Goal: Information Seeking & Learning: Learn about a topic

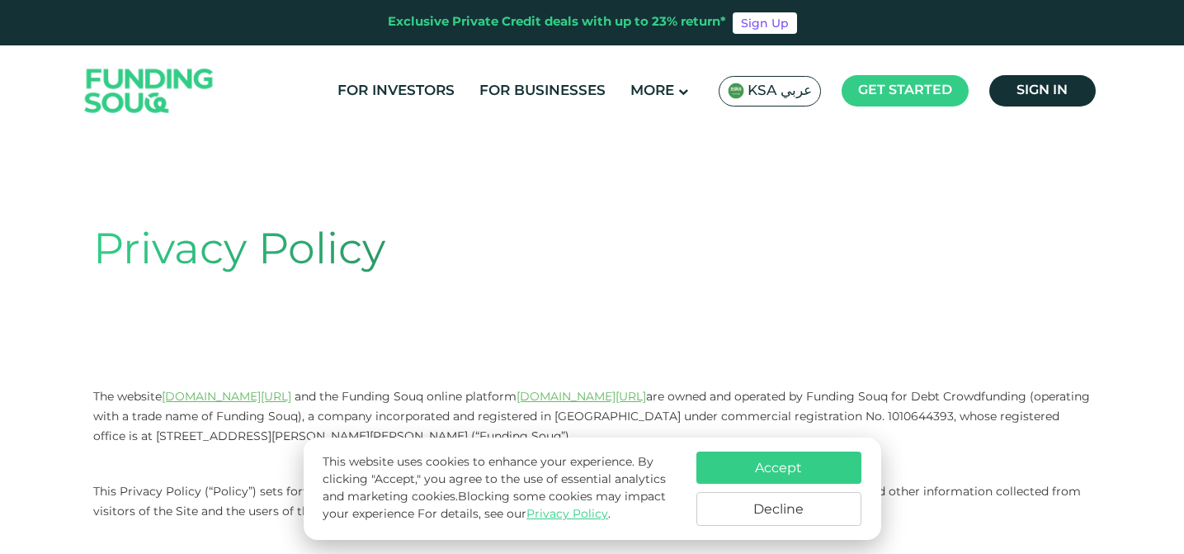
click at [781, 476] on button "Accept" at bounding box center [779, 468] width 165 height 32
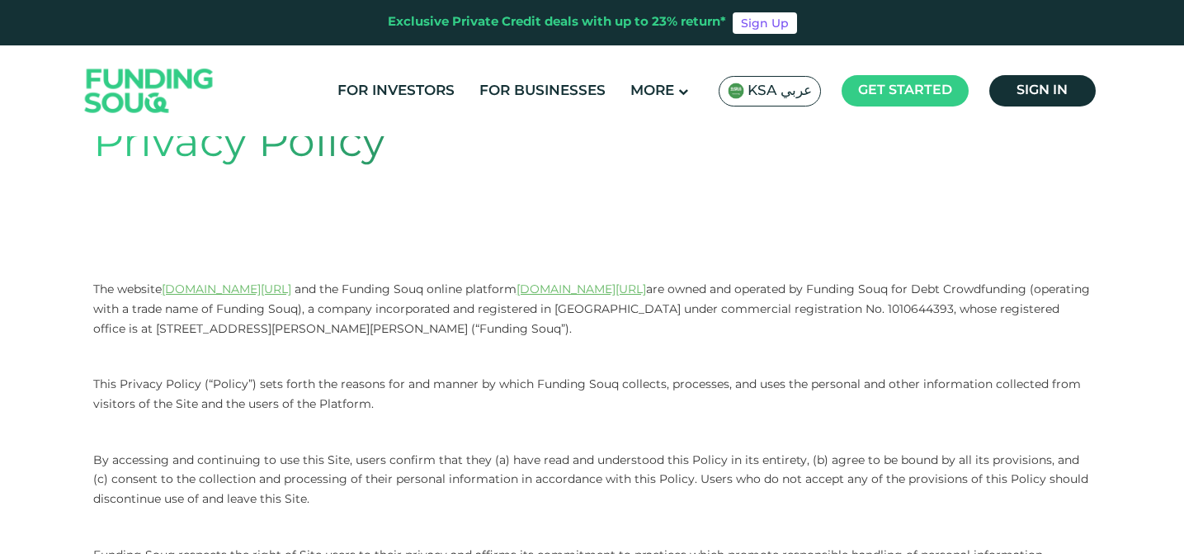
scroll to position [111, 0]
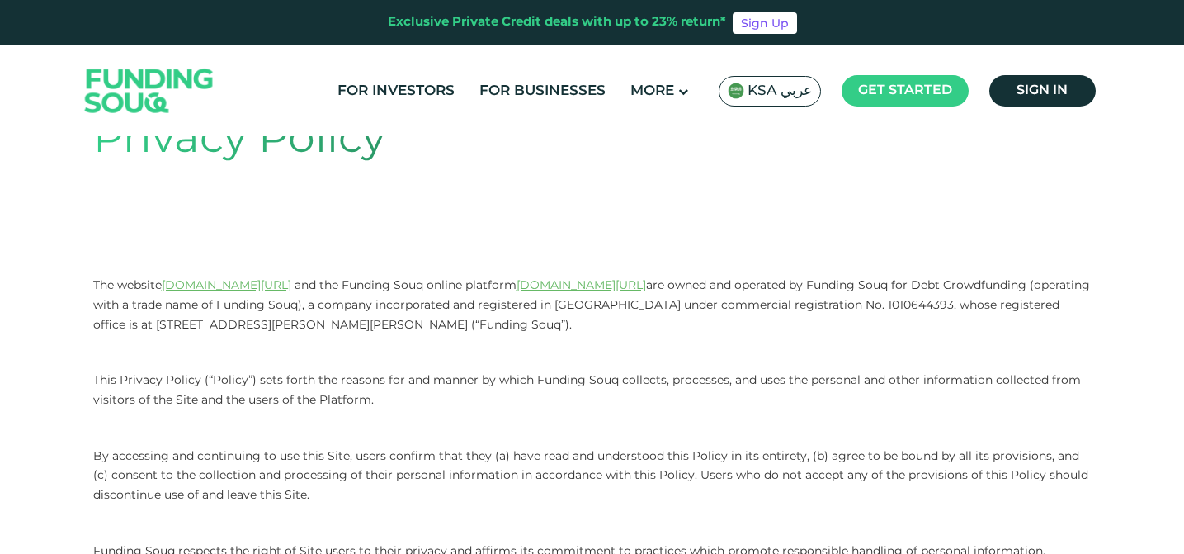
click at [835, 352] on p at bounding box center [592, 353] width 999 height 20
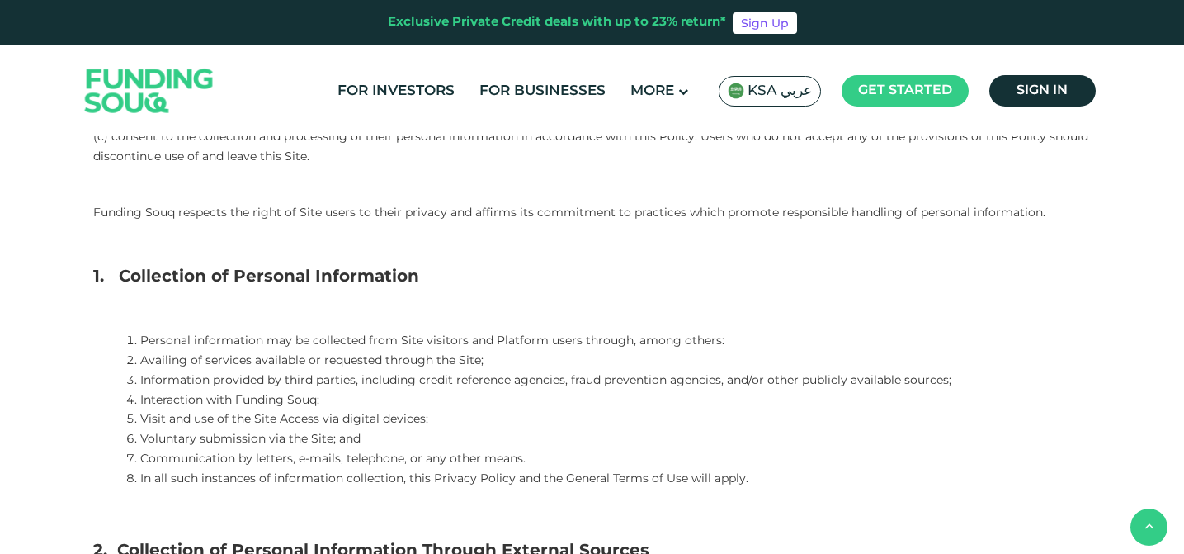
click at [149, 355] on span "Availing of services available or requested through the Site;" at bounding box center [311, 361] width 343 height 12
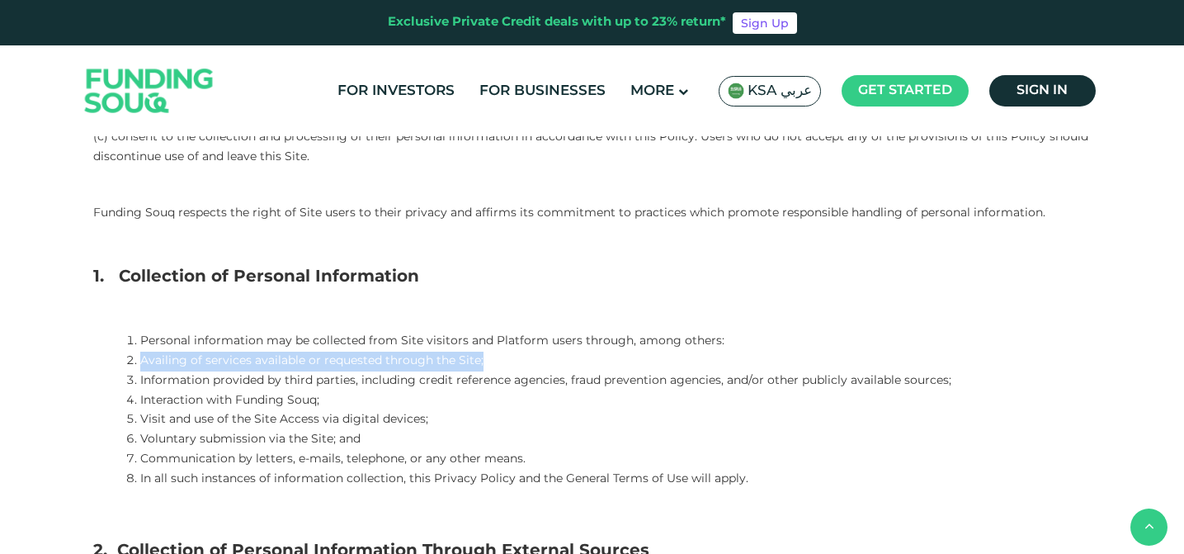
click at [149, 355] on span "Availing of services available or requested through the Site;" at bounding box center [311, 361] width 343 height 12
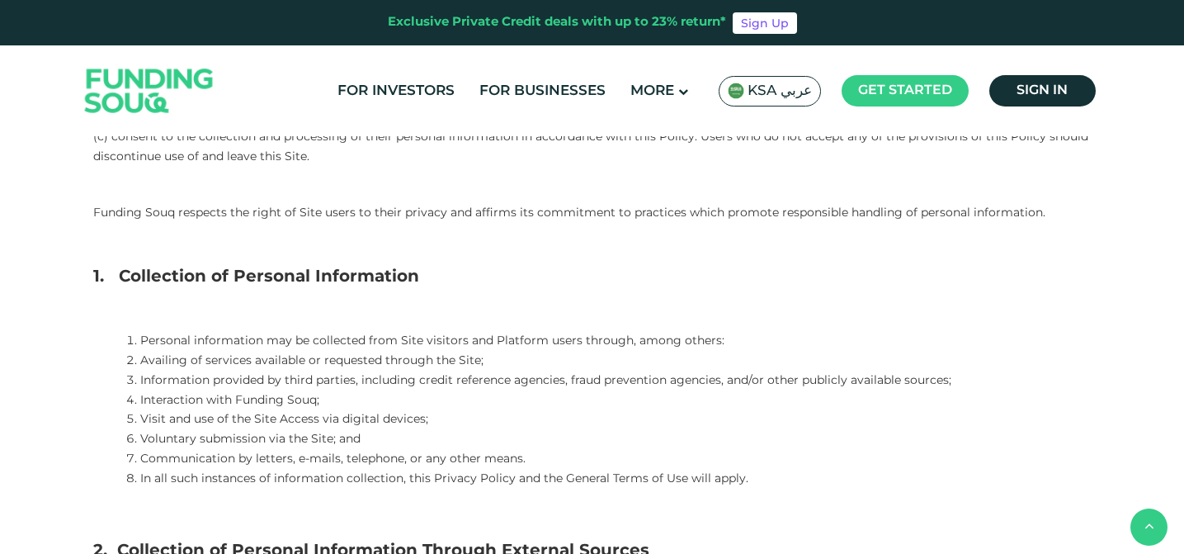
click at [203, 383] on span "Information provided by third parties, including credit reference agencies, fra…" at bounding box center [545, 381] width 811 height 12
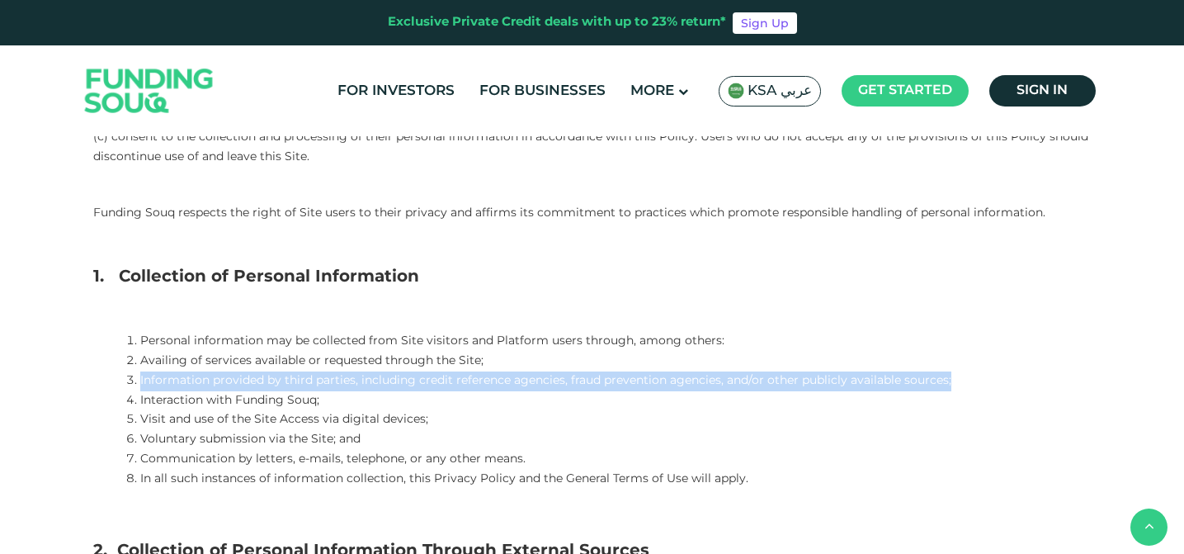
click at [203, 383] on span "Information provided by third parties, including credit reference agencies, fra…" at bounding box center [545, 381] width 811 height 12
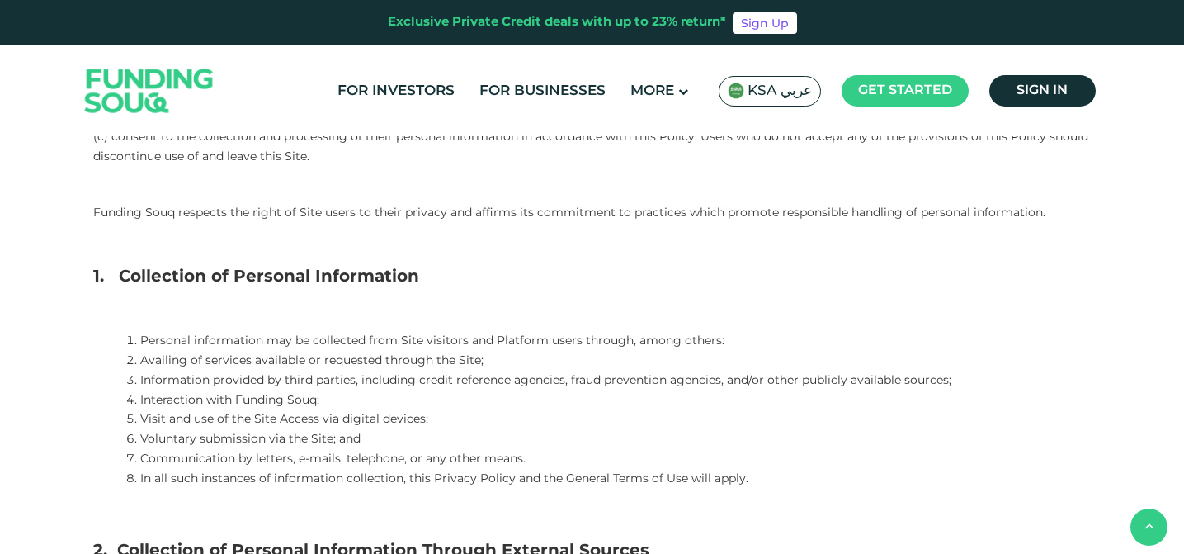
click at [149, 361] on span "Availing of services available or requested through the Site;" at bounding box center [311, 361] width 343 height 12
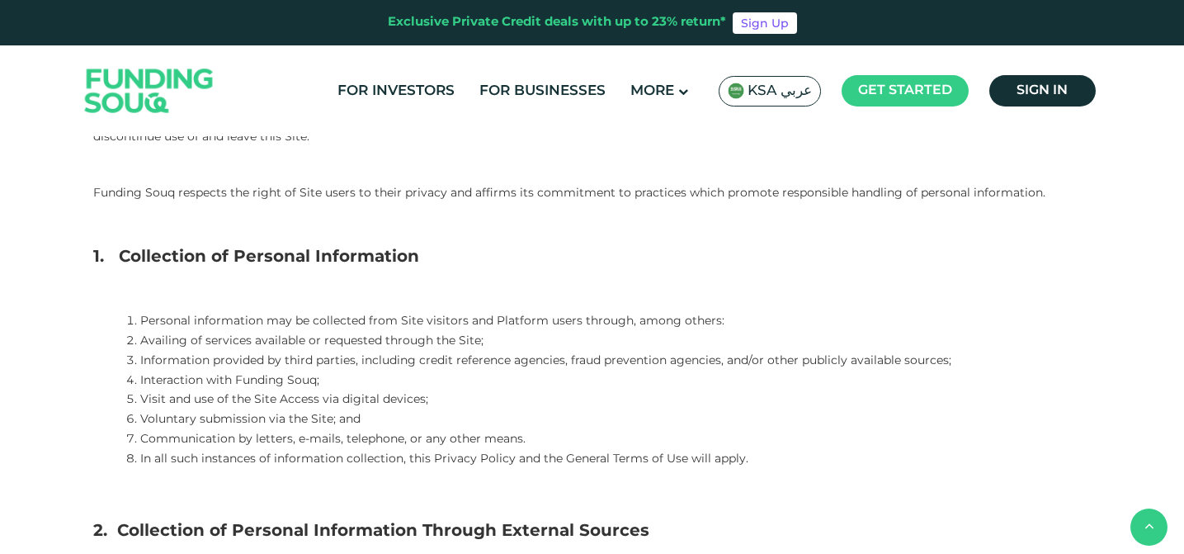
scroll to position [471, 0]
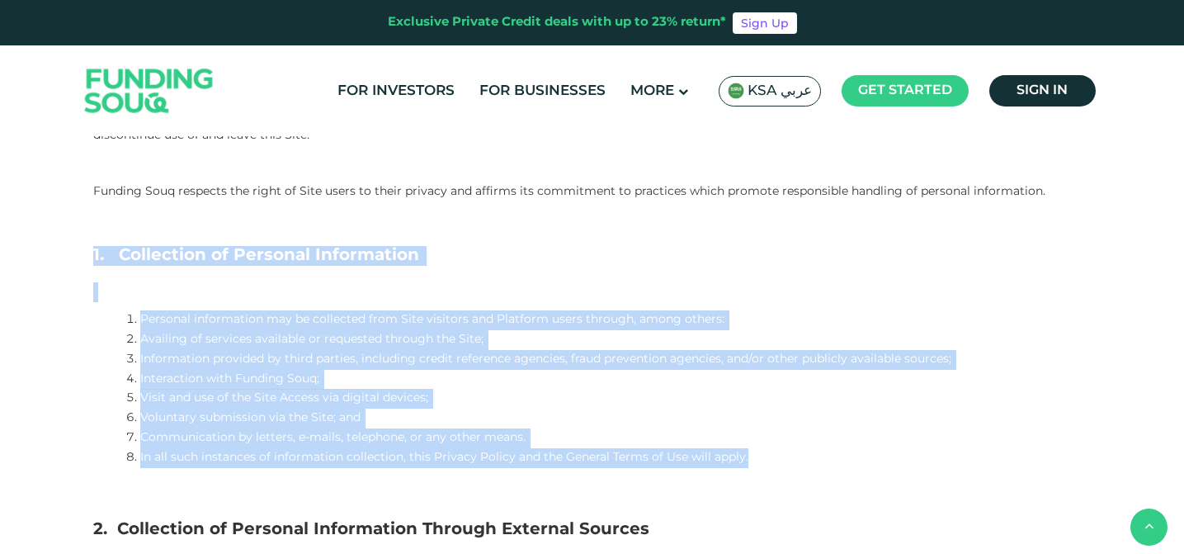
drag, startPoint x: 80, startPoint y: 249, endPoint x: 751, endPoint y: 460, distance: 703.3
copy div "1. Collection of Personal Information Personal information may be collected fro…"
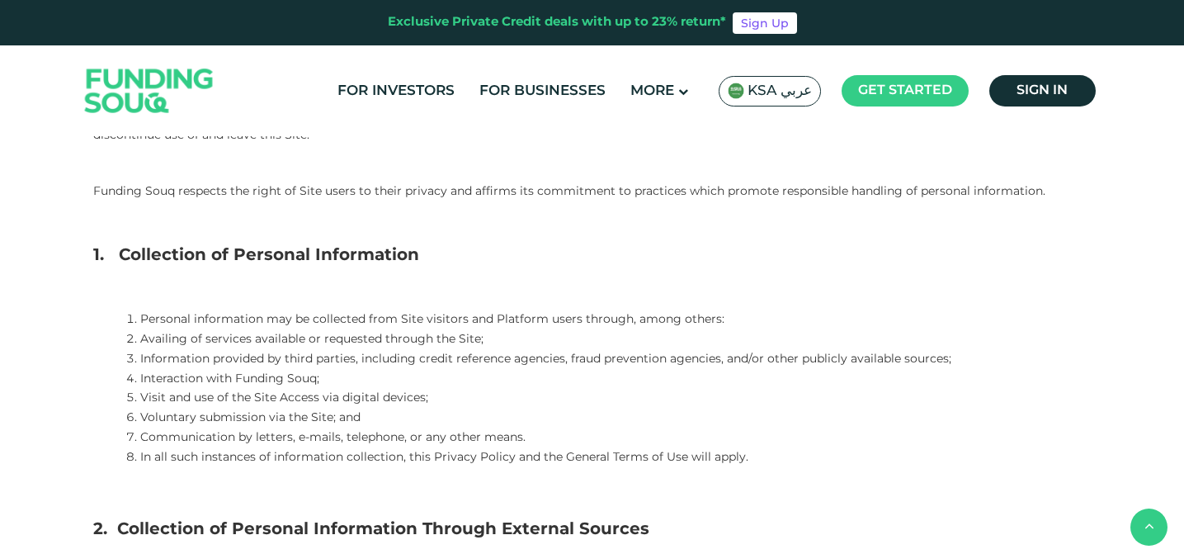
click at [427, 364] on span "Information provided by third parties, including credit reference agencies, fra…" at bounding box center [545, 359] width 811 height 12
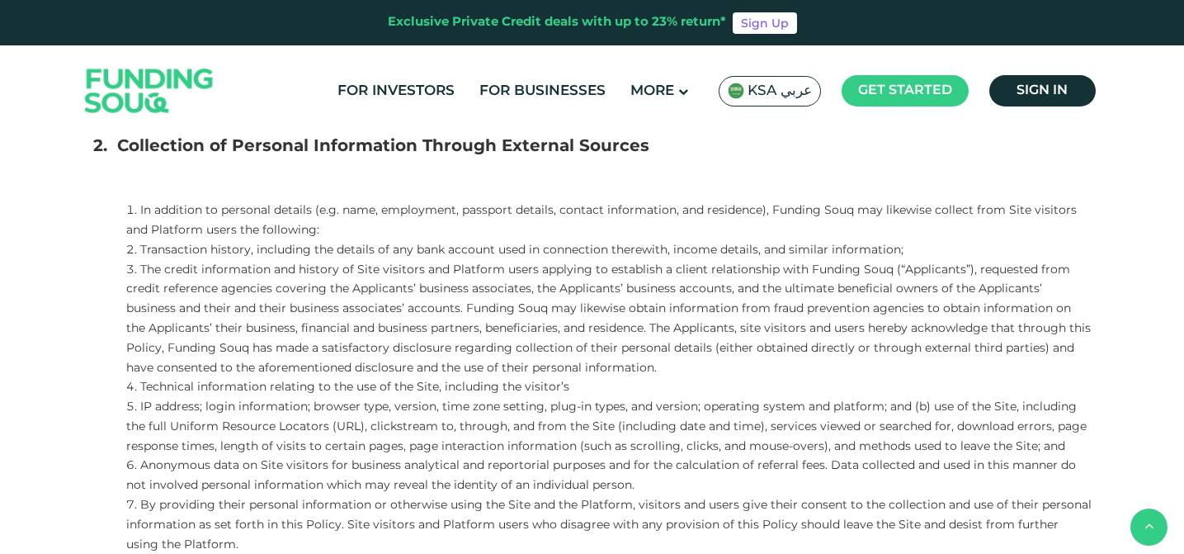
scroll to position [853, 0]
click at [227, 366] on span "The credit information and history of Site visitors and Platform users applying…" at bounding box center [608, 320] width 965 height 110
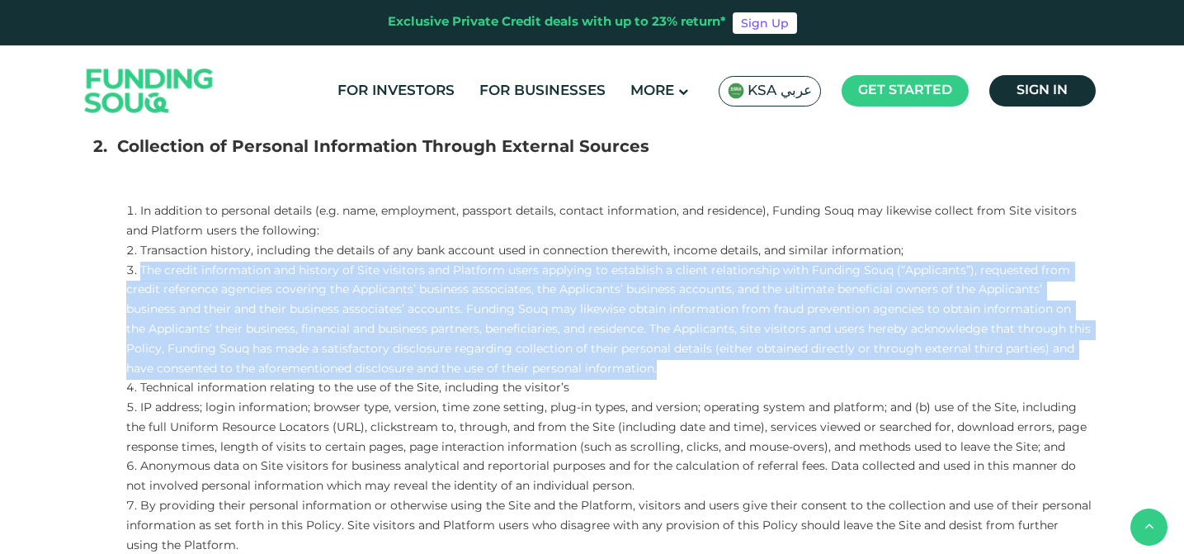
click at [227, 366] on span "The credit information and history of Site visitors and Platform users applying…" at bounding box center [608, 320] width 965 height 110
